Goal: Check status: Check status

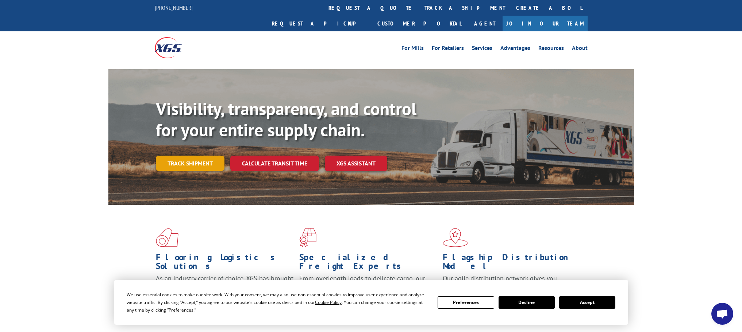
scroll to position [138, 0]
click at [199, 156] on link "Track shipment" at bounding box center [190, 163] width 69 height 15
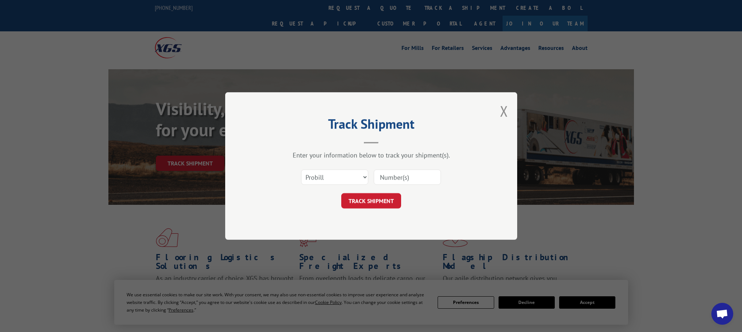
click at [388, 178] on input at bounding box center [407, 177] width 67 height 15
paste input "17691711"
type input "17691711"
click at [374, 200] on button "TRACK SHIPMENT" at bounding box center [371, 200] width 60 height 15
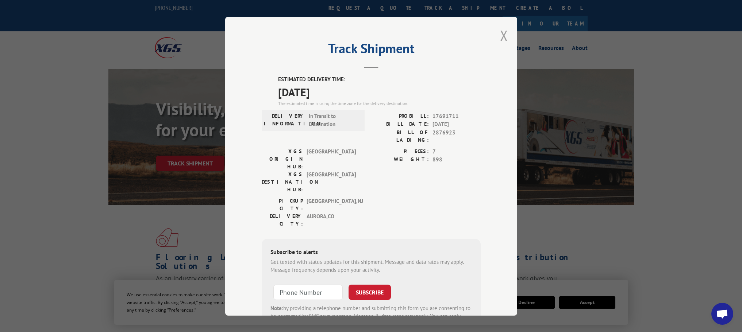
click at [501, 34] on button "Close modal" at bounding box center [504, 35] width 8 height 19
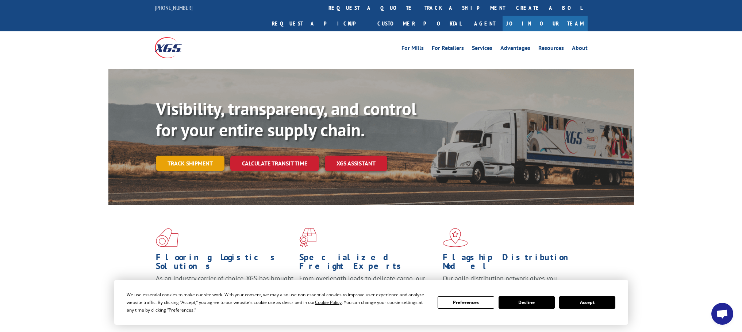
click at [172, 156] on link "Track shipment" at bounding box center [190, 163] width 69 height 15
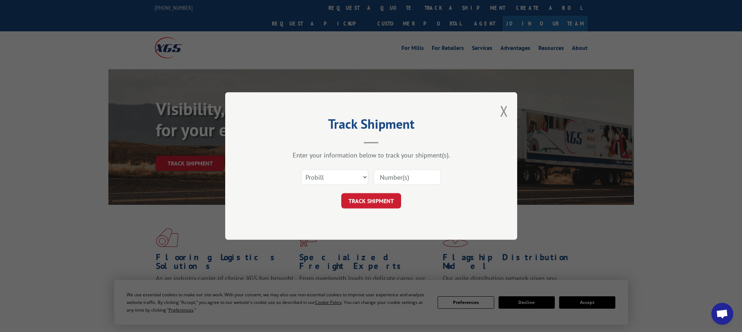
click at [389, 178] on input at bounding box center [407, 177] width 67 height 15
type input "2878034"
click button "TRACK SHIPMENT" at bounding box center [371, 200] width 60 height 15
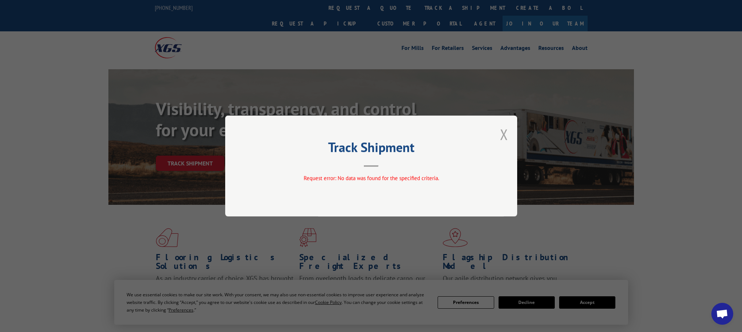
click at [503, 131] on button "Close modal" at bounding box center [504, 134] width 8 height 19
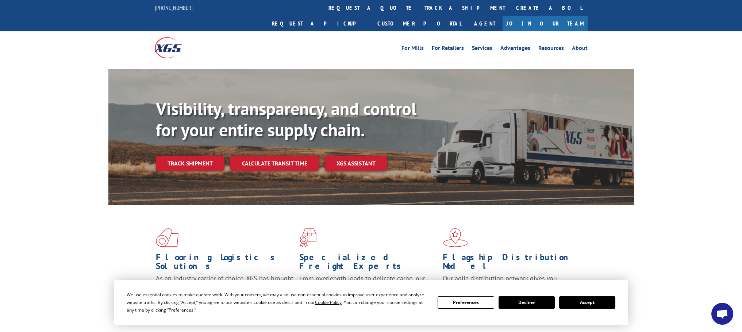
click at [531, 305] on button "Decline" at bounding box center [526, 303] width 56 height 12
